Goal: Task Accomplishment & Management: Manage account settings

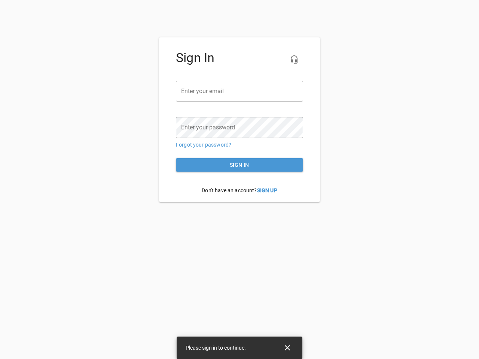
click at [294, 59] on icon "button" at bounding box center [293, 59] width 9 height 9
click at [239, 91] on input "email" at bounding box center [239, 91] width 127 height 21
click at [287, 348] on icon "Close" at bounding box center [287, 347] width 5 height 5
